Goal: Task Accomplishment & Management: Use online tool/utility

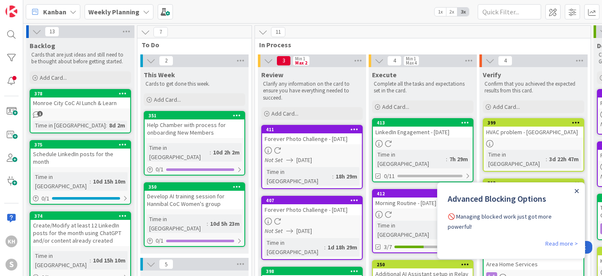
click at [578, 192] on icon "Close Announcement" at bounding box center [577, 191] width 4 height 4
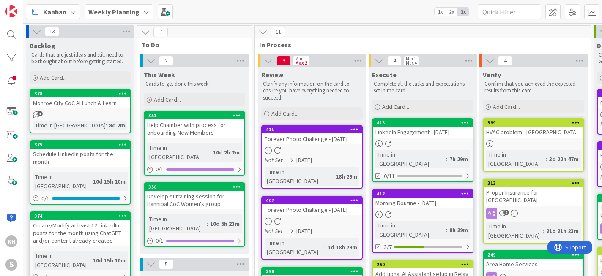
click at [537, 188] on div "Proper Insurance for [GEOGRAPHIC_DATA]" at bounding box center [533, 196] width 100 height 19
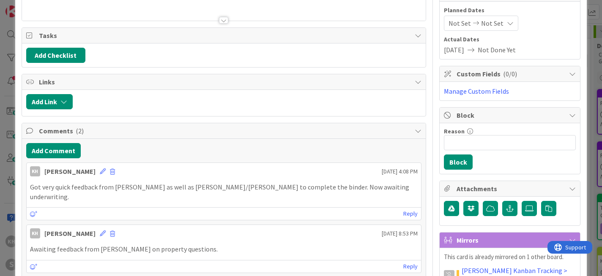
scroll to position [112, 0]
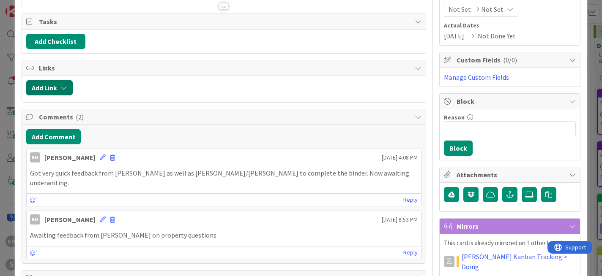
click at [63, 90] on icon "button" at bounding box center [63, 87] width 7 height 7
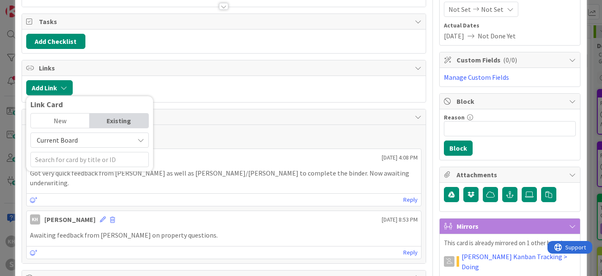
click at [70, 120] on div "New" at bounding box center [60, 121] width 59 height 14
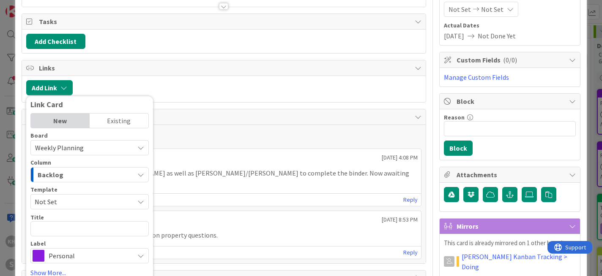
click at [146, 174] on button "Backlog" at bounding box center [89, 174] width 118 height 15
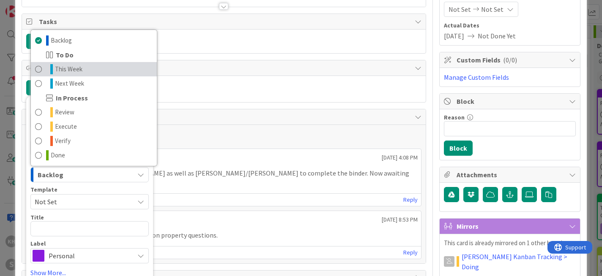
click at [67, 69] on span "This Week" at bounding box center [68, 69] width 27 height 10
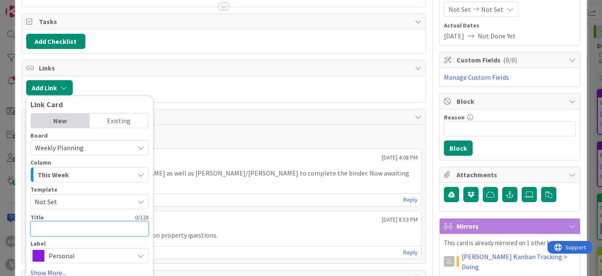
click at [90, 224] on textarea at bounding box center [89, 228] width 118 height 15
type textarea "x"
type textarea "C"
type textarea "x"
type textarea "Co"
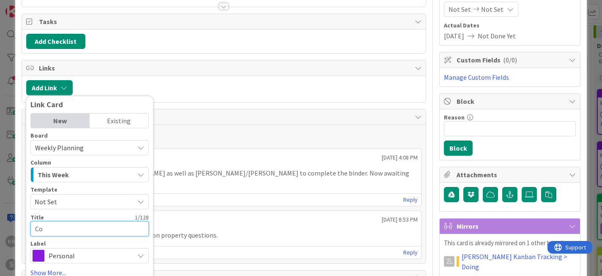
type textarea "x"
type textarea "Comp"
type textarea "x"
type textarea "Compl"
type textarea "x"
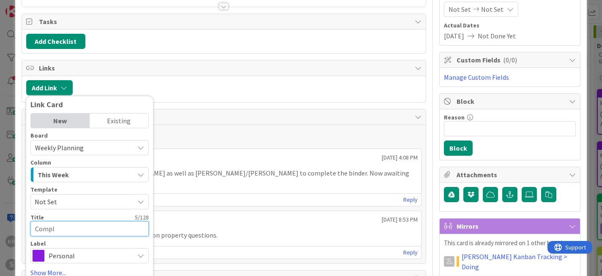
type textarea "Comple"
type textarea "x"
type textarea "Complet"
type textarea "x"
type textarea "Complete"
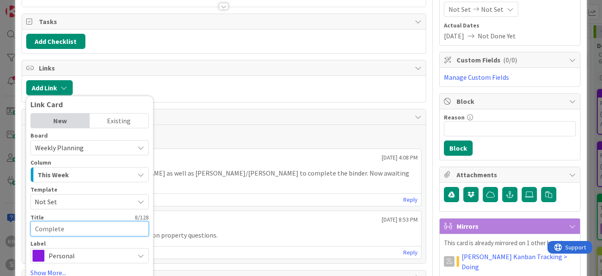
type textarea "x"
type textarea "Complete"
type textarea "x"
type textarea "Complete R"
type textarea "x"
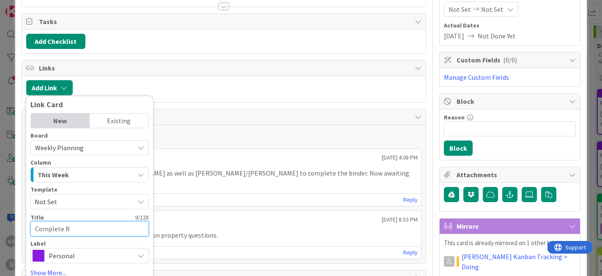
type textarea "Complete Re"
type textarea "x"
type textarea "Complete Req"
type textarea "x"
type textarea "Complete Reqa"
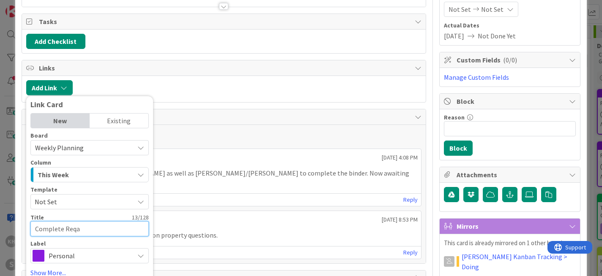
type textarea "x"
type textarea "Complete Reqau"
type textarea "x"
type textarea "Complete Reqaui"
type textarea "x"
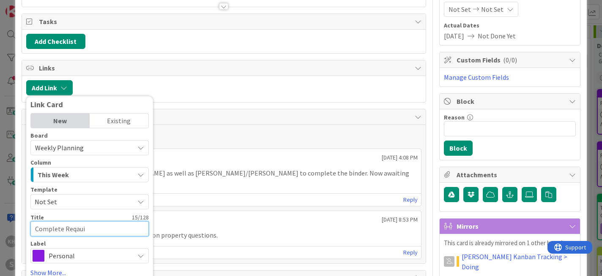
type textarea "Complete Reqau"
type textarea "x"
type textarea "Complete Reqa"
type textarea "x"
type textarea "Complete Req"
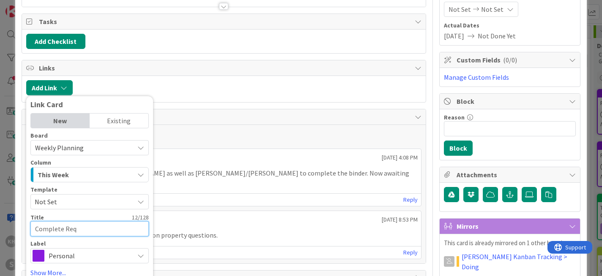
type textarea "x"
type textarea "Complete Requ"
type textarea "x"
type textarea "Complete Requi"
type textarea "x"
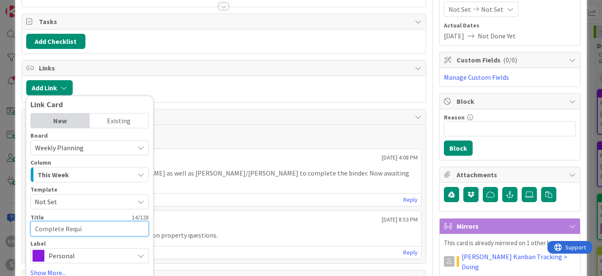
type textarea "Complete Requir"
type textarea "x"
type textarea "Complete Require"
type textarea "x"
type textarea "Complete Requirem"
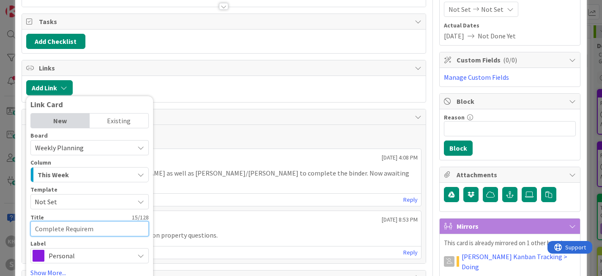
type textarea "x"
type textarea "Complete Requireme"
type textarea "x"
type textarea "Complete Requiremen"
type textarea "x"
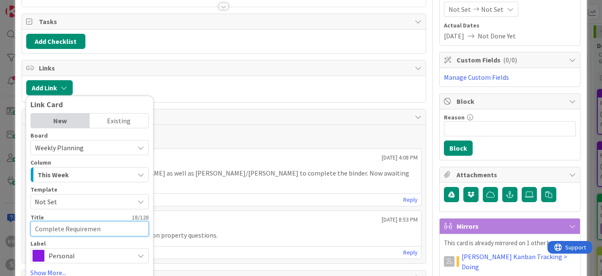
type textarea "Complete Requirement"
type textarea "x"
type textarea "Complete Requirements"
type textarea "x"
type textarea "Complete Requirements"
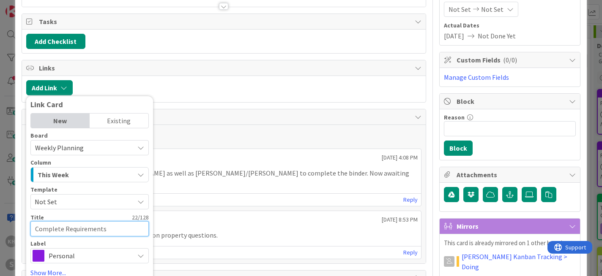
type textarea "x"
type textarea "Complete Requirements f"
type textarea "x"
type textarea "Complete Requirements fo"
type textarea "x"
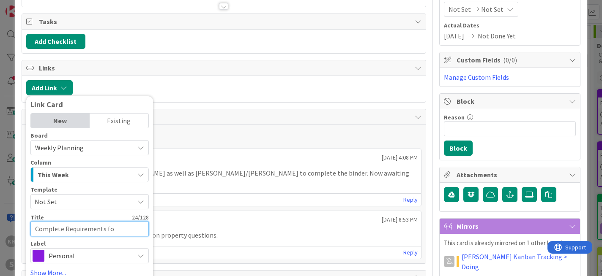
type textarea "Complete Requirements for"
type textarea "x"
type textarea "Complete Requirements for"
type textarea "x"
type textarea "Complete Requirements for I"
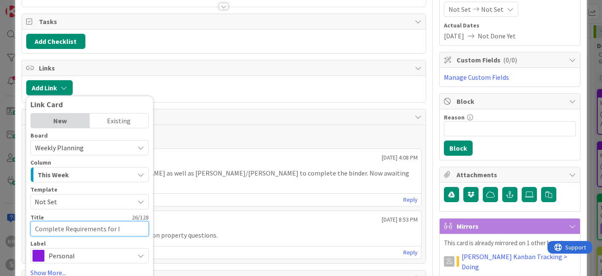
type textarea "x"
type textarea "Complete Requirements for In"
type textarea "x"
type textarea "Complete Requirements for Ins"
type textarea "x"
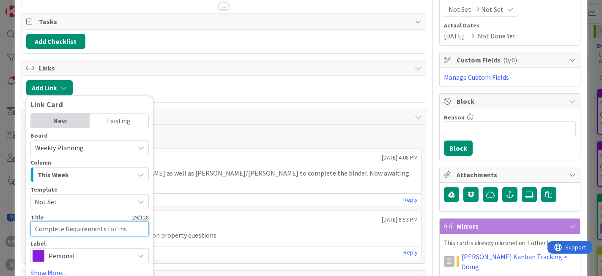
type textarea "Complete Requirements for Insu"
type textarea "x"
type textarea "Complete Requirements for Insur"
type textarea "x"
type textarea "Complete Requirements for Insura"
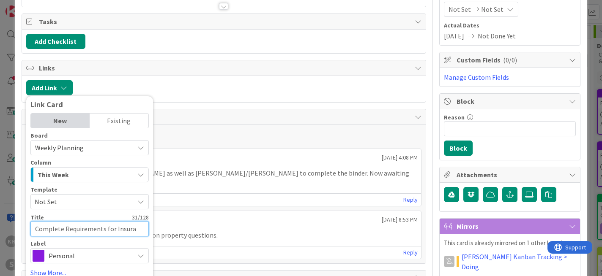
type textarea "x"
type textarea "Complete Requirements for Insuran"
type textarea "x"
type textarea "Complete Requirements for Insuranc"
type textarea "x"
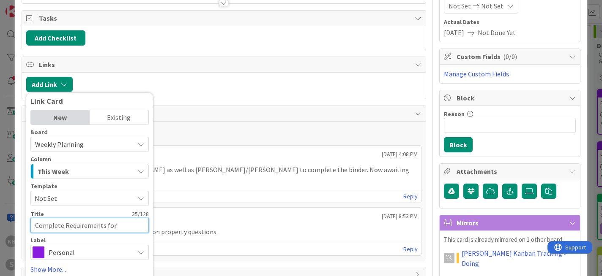
scroll to position [151, 0]
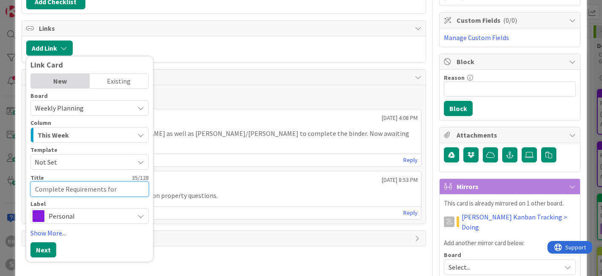
type textarea "Complete Requirements for Insurance"
click at [141, 213] on icon at bounding box center [140, 216] width 7 height 7
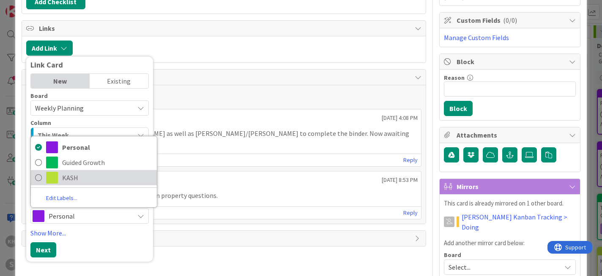
click at [102, 183] on span "KASH" at bounding box center [107, 178] width 90 height 13
type textarea "x"
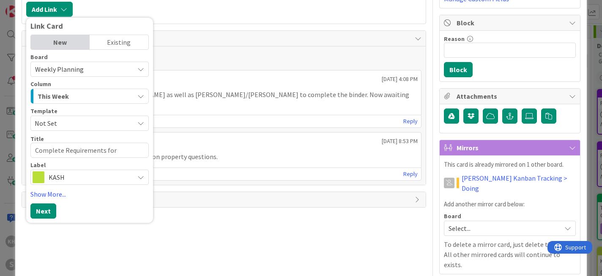
scroll to position [192, 0]
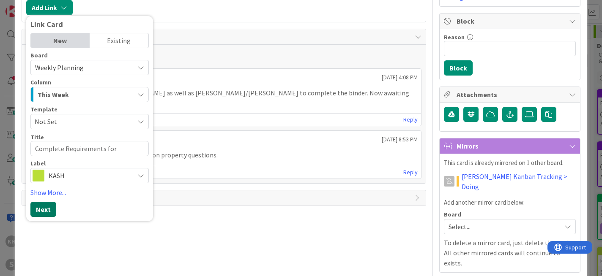
click at [46, 209] on button "Next" at bounding box center [43, 209] width 26 height 15
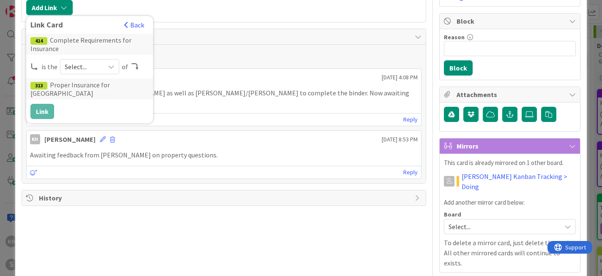
click at [112, 65] on icon at bounding box center [111, 66] width 7 height 7
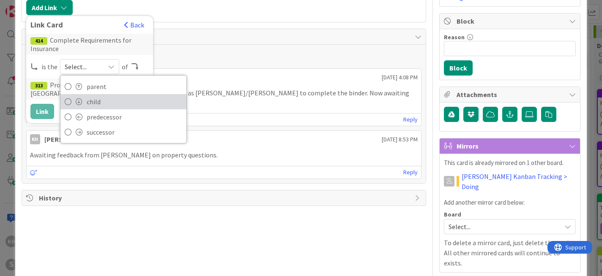
click at [95, 96] on span "child" at bounding box center [134, 101] width 95 height 13
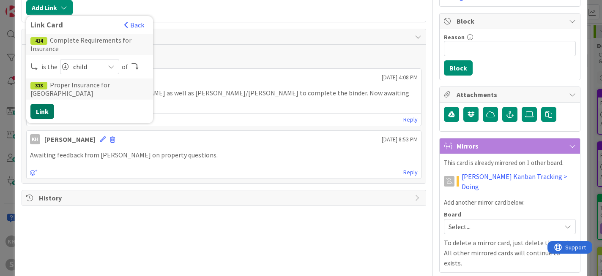
click at [44, 107] on button "Link" at bounding box center [42, 111] width 24 height 15
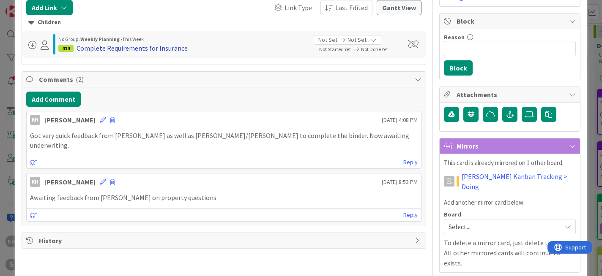
click at [112, 49] on div "Complete Requirements for Insurance" at bounding box center [131, 48] width 111 height 10
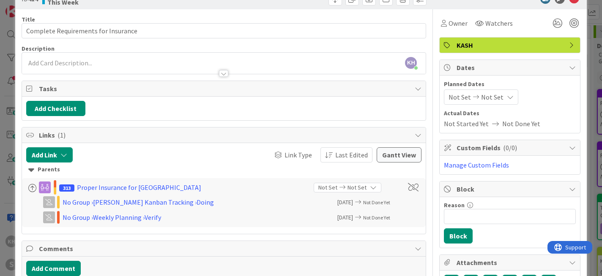
scroll to position [22, 0]
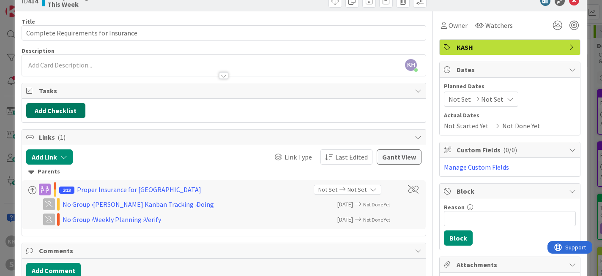
click at [68, 111] on button "Add Checklist" at bounding box center [55, 110] width 59 height 15
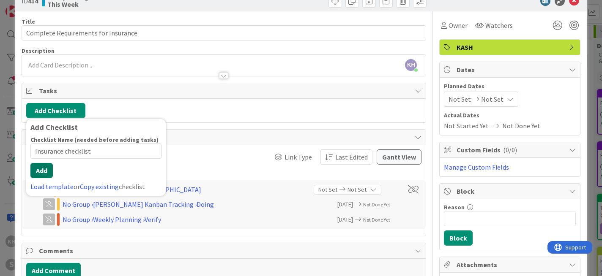
type input "Insurance checklist"
click at [44, 172] on button "Add" at bounding box center [41, 170] width 22 height 15
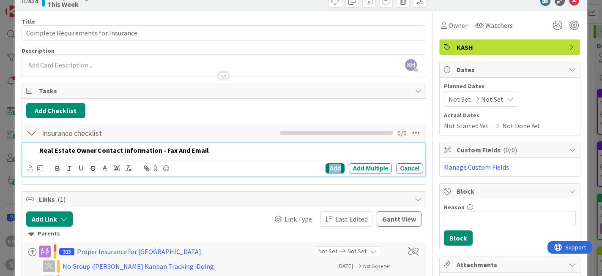
click at [326, 167] on div "Add" at bounding box center [334, 169] width 19 height 10
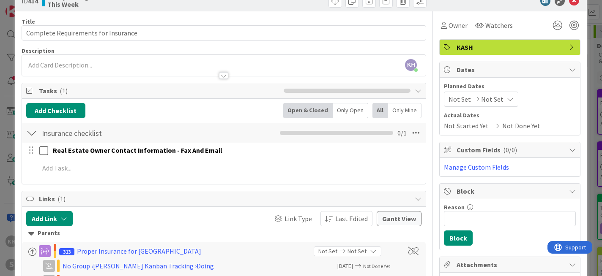
click at [90, 175] on div "Add Add Multiple Cancel" at bounding box center [223, 168] width 403 height 15
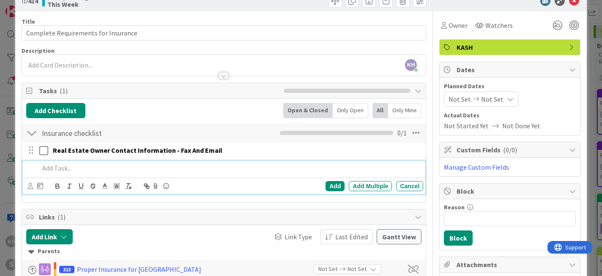
click at [74, 170] on p at bounding box center [229, 169] width 381 height 10
click at [325, 186] on div "Add" at bounding box center [334, 186] width 19 height 10
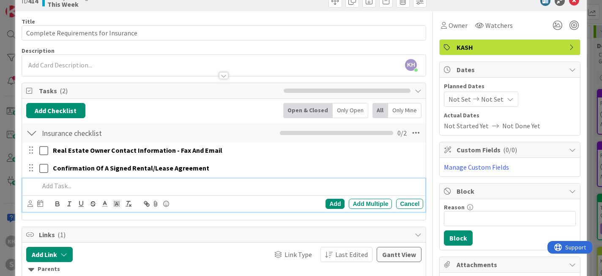
click at [57, 185] on p at bounding box center [229, 186] width 381 height 10
click at [333, 202] on div "Add" at bounding box center [334, 204] width 19 height 10
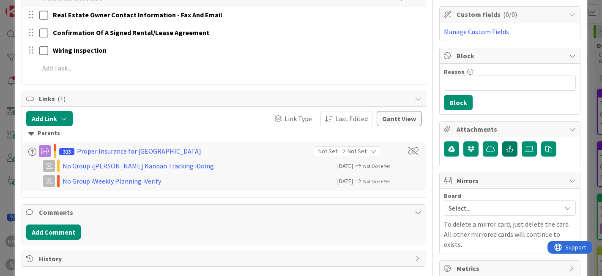
scroll to position [166, 0]
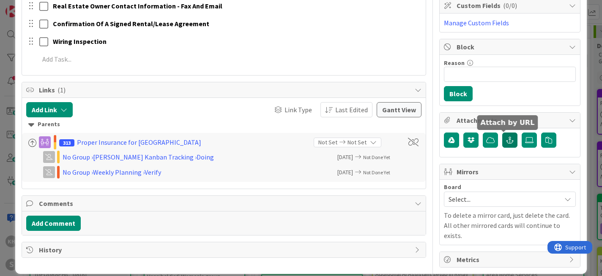
click at [506, 139] on icon "button" at bounding box center [510, 140] width 8 height 7
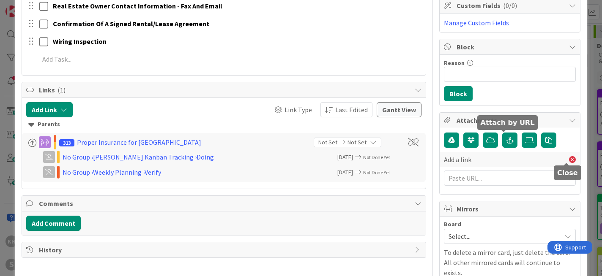
click at [569, 160] on icon at bounding box center [572, 159] width 7 height 7
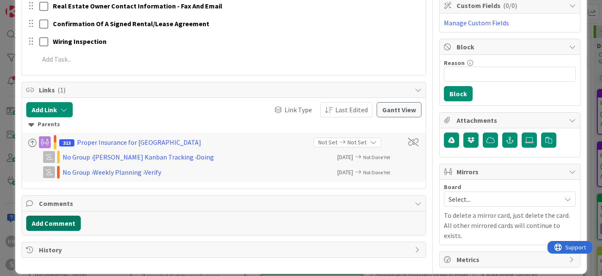
click at [49, 224] on button "Add Comment" at bounding box center [53, 223] width 55 height 15
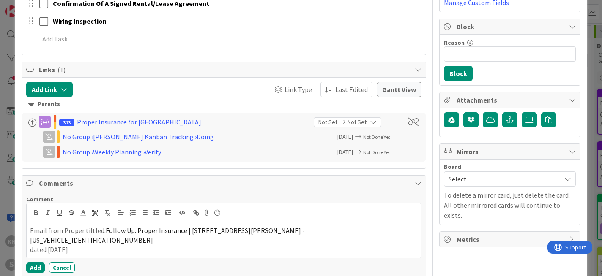
scroll to position [226, 0]
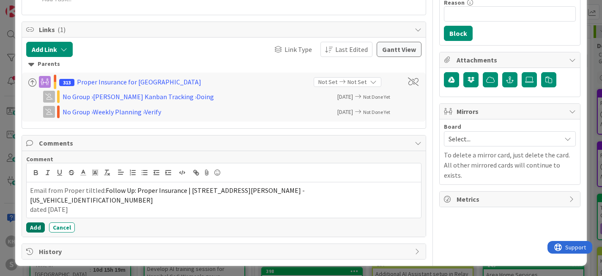
click at [36, 228] on button "Add" at bounding box center [35, 228] width 19 height 10
